Goal: Task Accomplishment & Management: Manage account settings

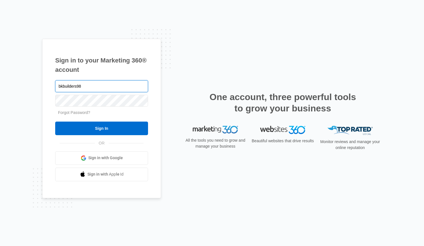
click at [86, 85] on input "bkbuilders98" at bounding box center [101, 86] width 93 height 12
click at [97, 87] on input "bkbuilders98" at bounding box center [101, 86] width 93 height 12
click at [217, 20] on div "Sign in to your Marketing 360® account bkbuilders982 Forgot Password? Sign In OR" at bounding box center [212, 123] width 424 height 246
drag, startPoint x: 86, startPoint y: 84, endPoint x: 130, endPoint y: 85, distance: 43.9
click at [86, 84] on input "bkbuilders982" at bounding box center [101, 86] width 93 height 12
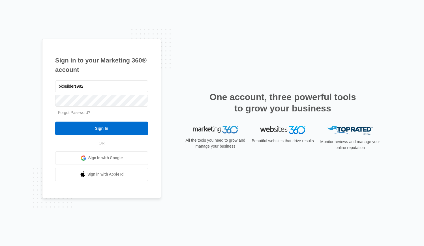
click at [250, 68] on div "Sign in to your Marketing 360® account bkbuilders982 Forgot Password? Sign In OR" at bounding box center [212, 123] width 340 height 169
click at [162, 63] on div "Sign in to your Marketing 360® account bkbuilders982 Forgot Password? Sign In OR" at bounding box center [212, 123] width 340 height 169
click at [91, 87] on input "bkbuilders982" at bounding box center [101, 86] width 93 height 12
type input "bkbuilders98@yahoo.com"
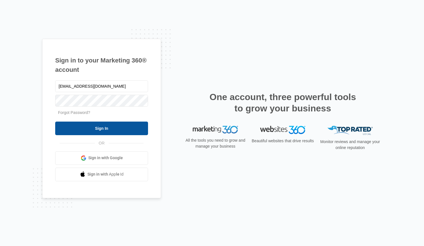
click at [128, 128] on input "Sign In" at bounding box center [101, 129] width 93 height 14
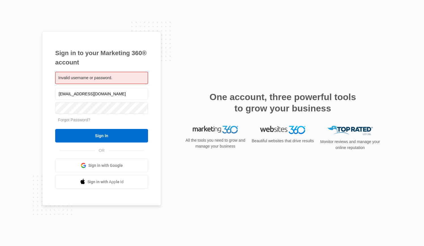
drag, startPoint x: 119, startPoint y: 95, endPoint x: 55, endPoint y: 93, distance: 64.3
click at [55, 93] on input "bkbuilders98@yahoo.com" at bounding box center [101, 94] width 93 height 12
type input "[EMAIL_ADDRESS][DOMAIN_NAME]"
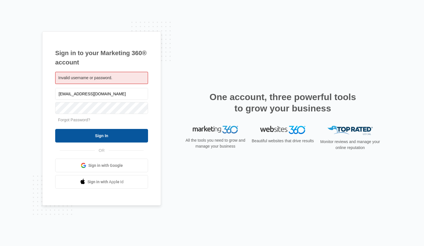
click at [140, 136] on input "Sign In" at bounding box center [101, 136] width 93 height 14
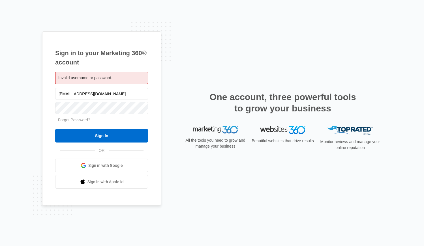
click at [184, 86] on div "Sign in to your Marketing 360® account Invalid username or password. bbinnc69@y…" at bounding box center [212, 123] width 340 height 184
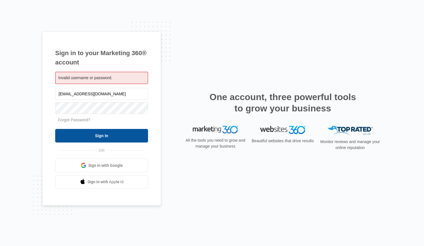
click at [129, 136] on input "Sign In" at bounding box center [101, 136] width 93 height 14
click at [118, 134] on input "Sign In" at bounding box center [101, 136] width 93 height 14
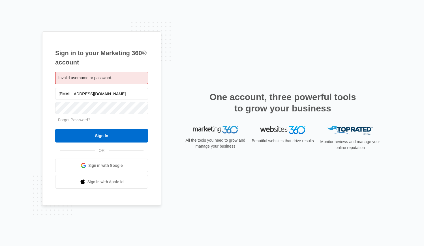
click at [119, 181] on span "Sign in with Apple Id" at bounding box center [105, 182] width 36 height 6
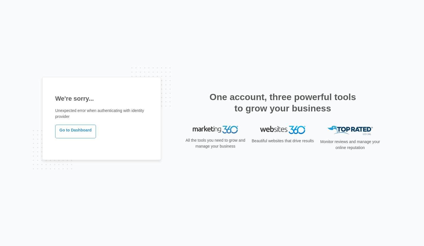
click at [77, 133] on link "Go to Dashboard" at bounding box center [75, 132] width 41 height 14
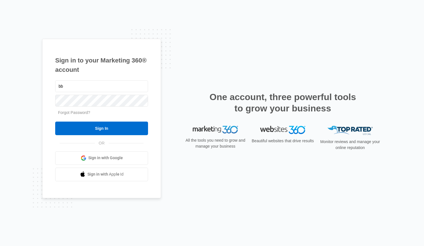
type input "[EMAIL_ADDRESS][DOMAIN_NAME]"
